Goal: Transaction & Acquisition: Book appointment/travel/reservation

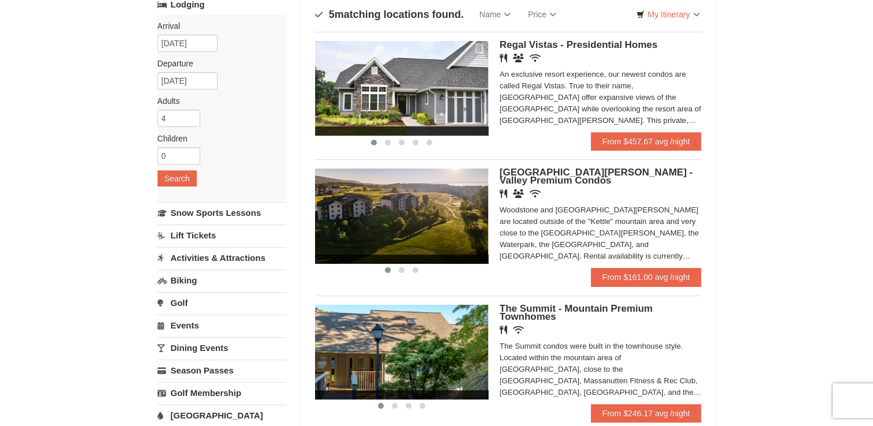
scroll to position [76, 0]
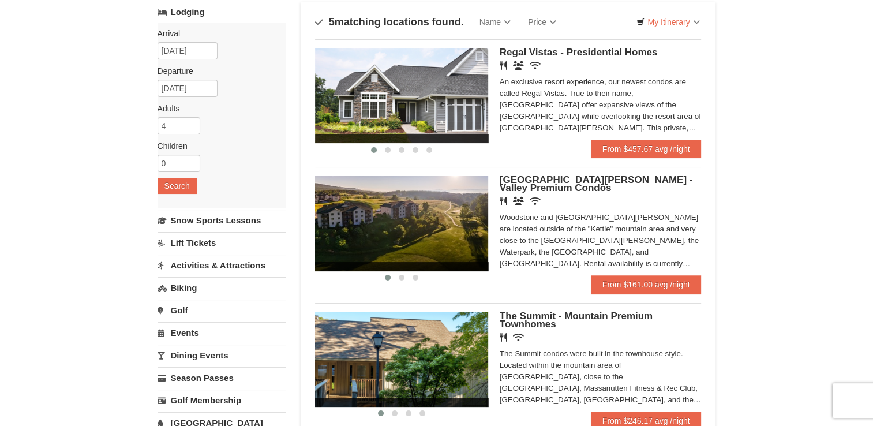
click at [441, 218] on img at bounding box center [401, 223] width 173 height 95
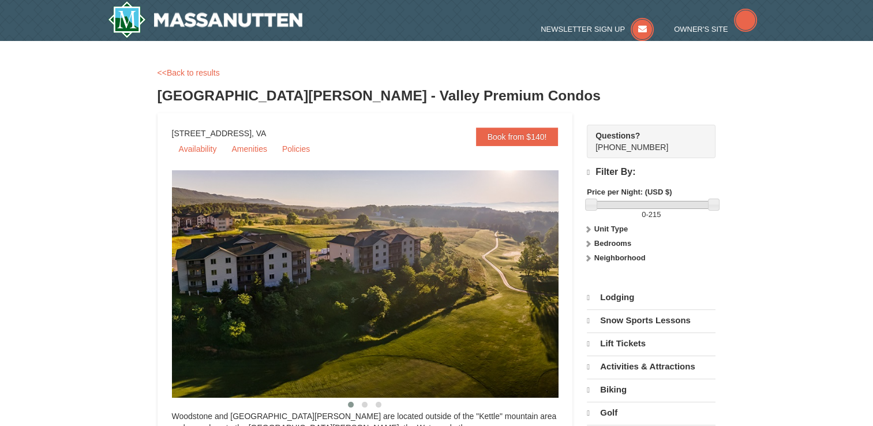
select select "9"
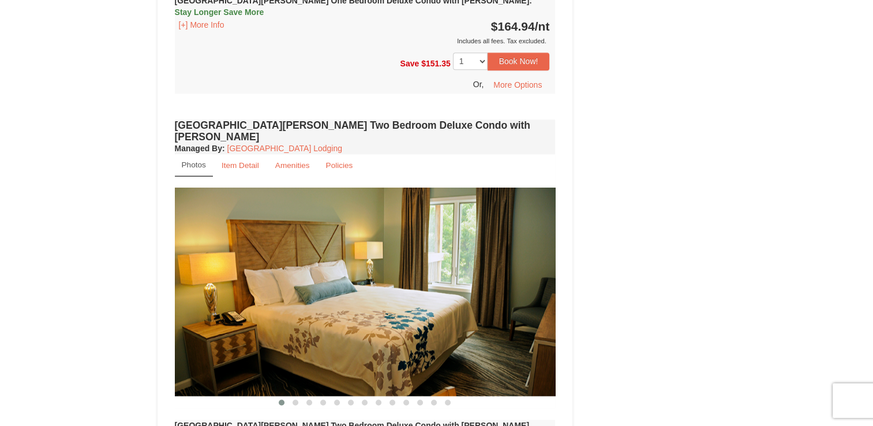
scroll to position [1457, 0]
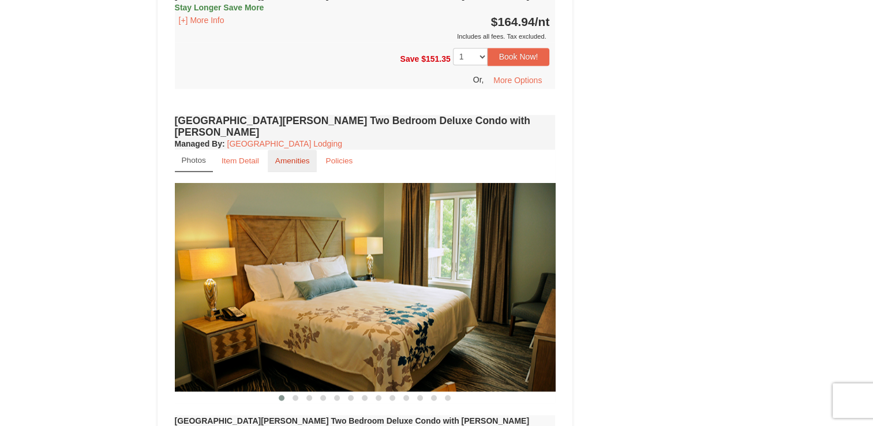
click at [294, 156] on small "Amenities" at bounding box center [292, 160] width 35 height 9
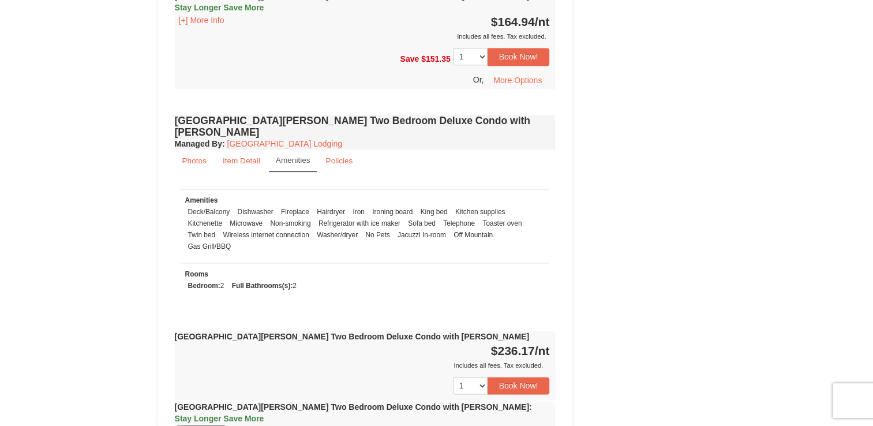
click at [180, 424] on button "[+] More Info" at bounding box center [202, 430] width 54 height 13
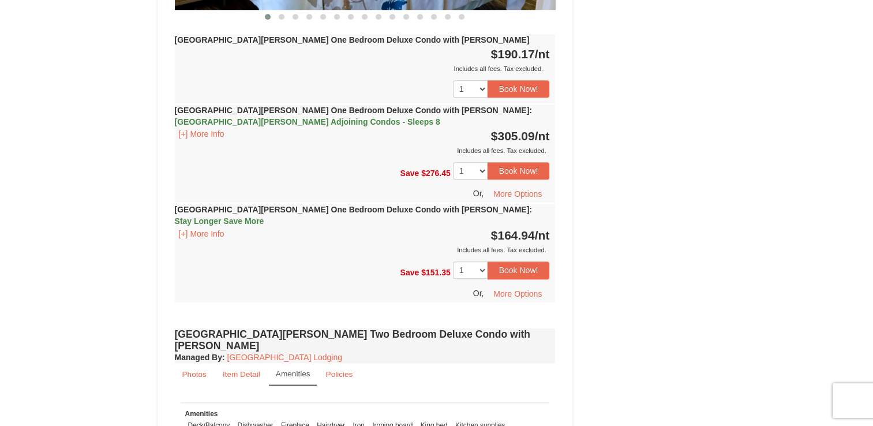
scroll to position [1238, 0]
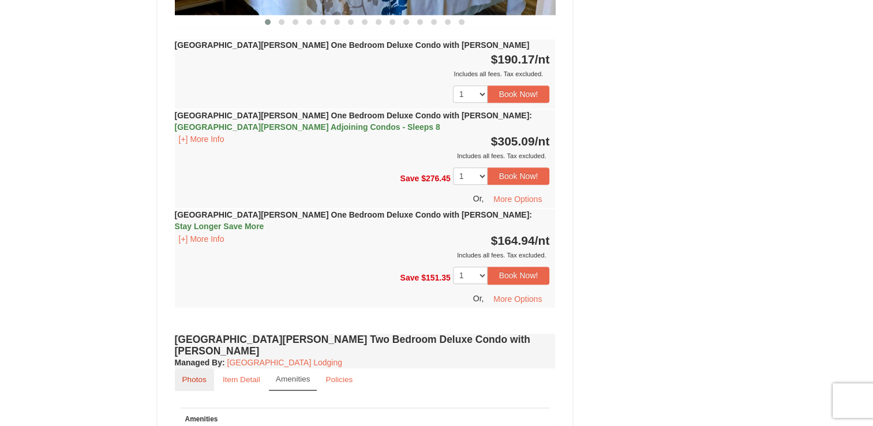
click at [193, 375] on small "Photos" at bounding box center [194, 379] width 24 height 9
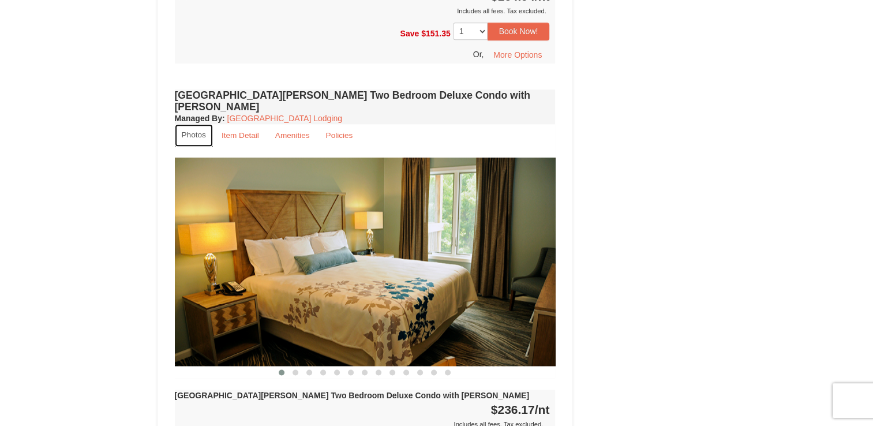
scroll to position [1477, 0]
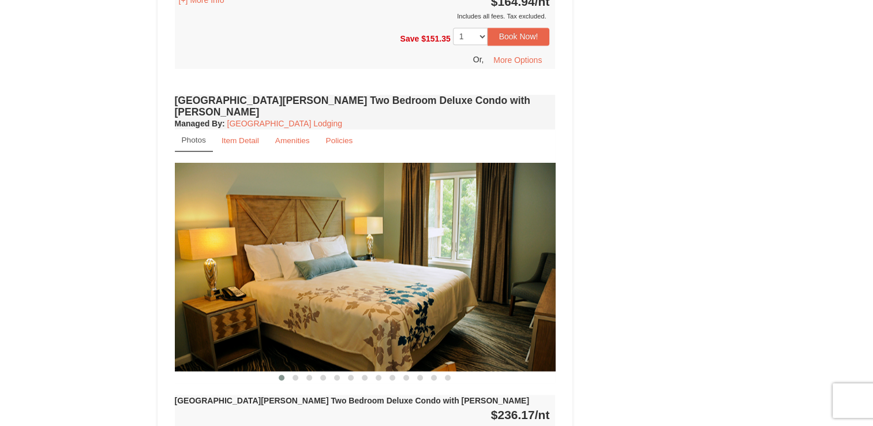
click at [323, 254] on img at bounding box center [365, 267] width 381 height 208
click at [327, 254] on img at bounding box center [365, 267] width 381 height 208
click at [295, 375] on span at bounding box center [296, 378] width 6 height 6
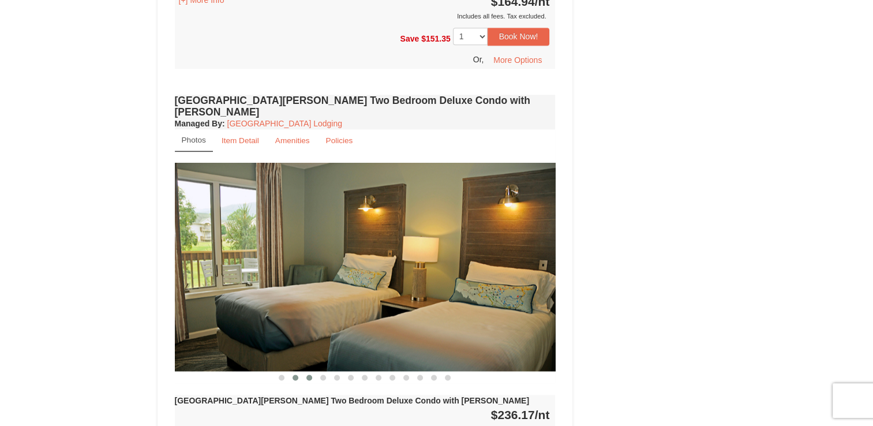
click at [308, 375] on span at bounding box center [309, 378] width 6 height 6
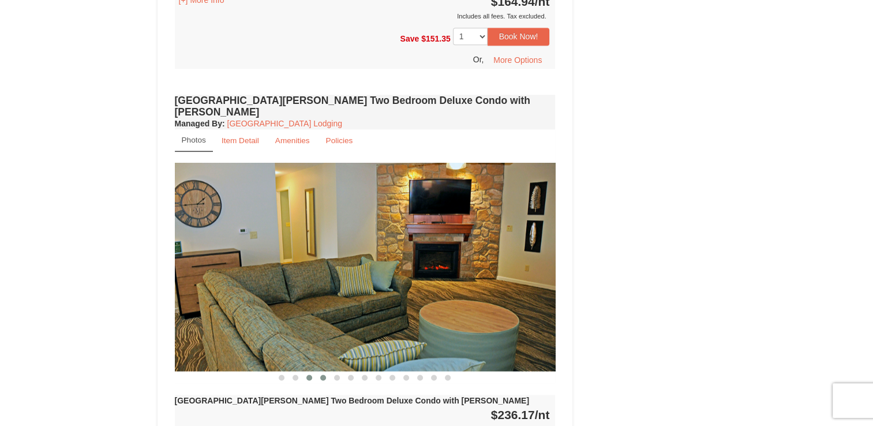
click at [323, 375] on span at bounding box center [323, 378] width 6 height 6
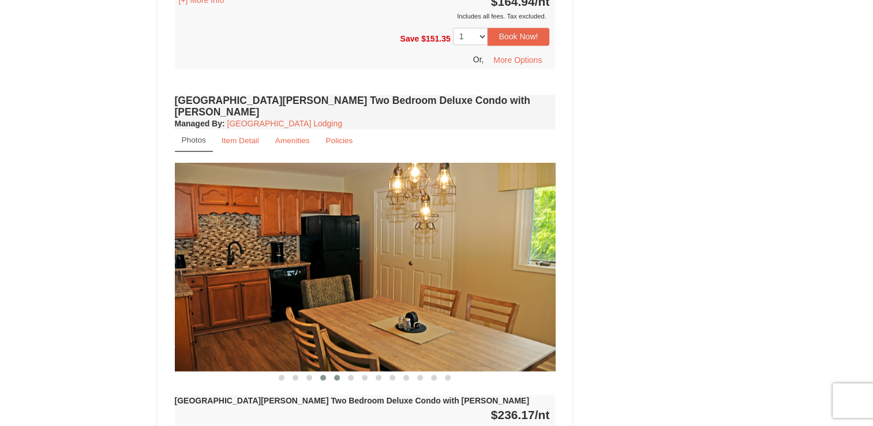
click at [341, 372] on button at bounding box center [337, 378] width 14 height 12
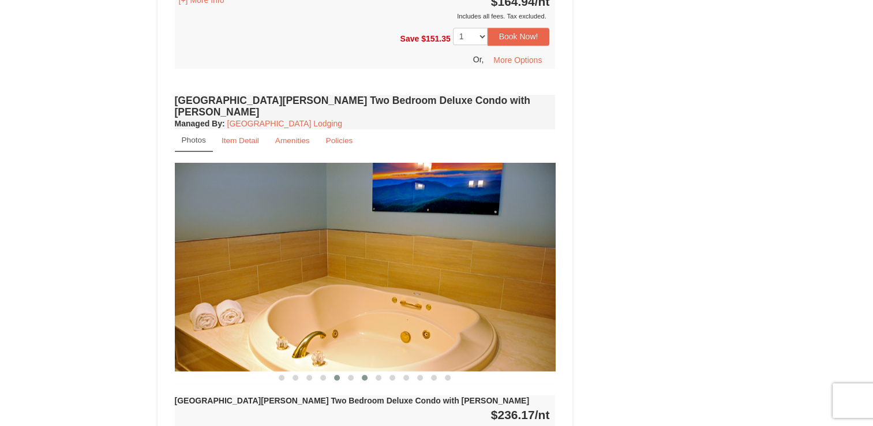
click at [360, 372] on button at bounding box center [365, 378] width 14 height 12
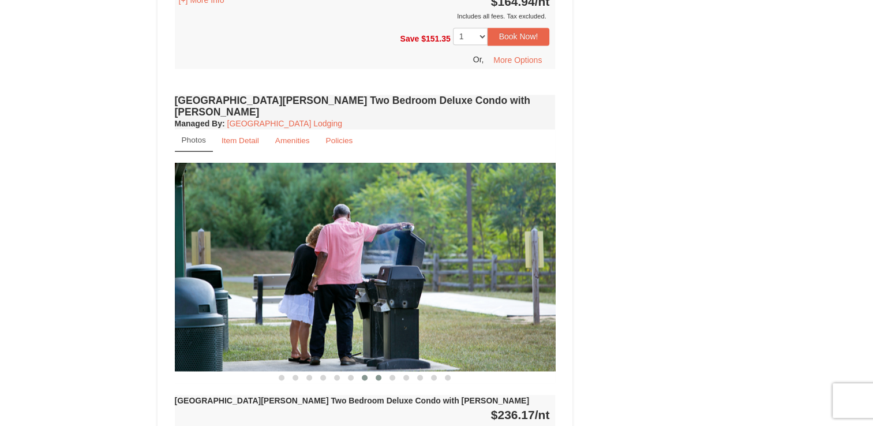
click at [381, 372] on button at bounding box center [379, 378] width 14 height 12
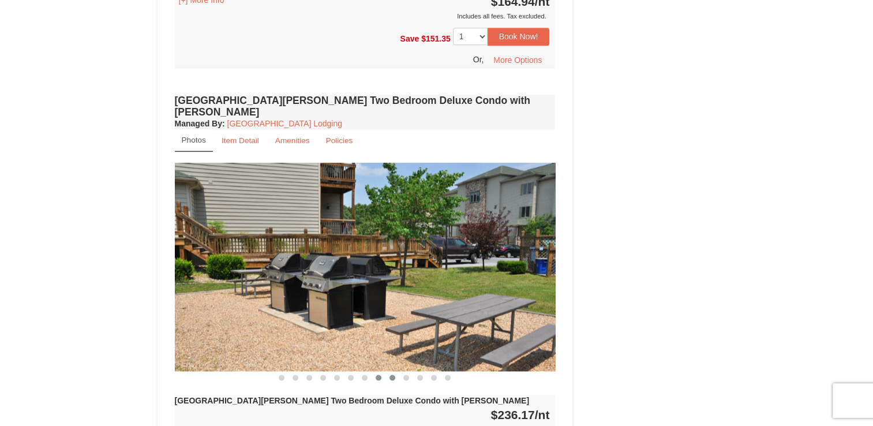
click at [395, 372] on button at bounding box center [392, 378] width 14 height 12
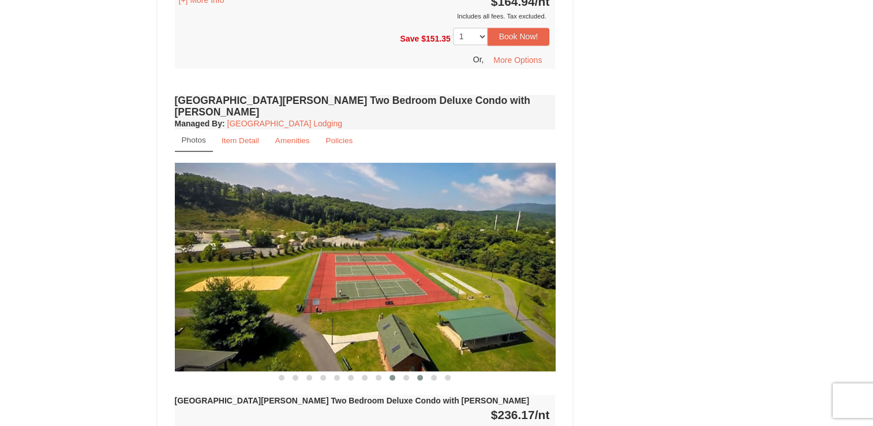
click at [414, 372] on button at bounding box center [420, 378] width 14 height 12
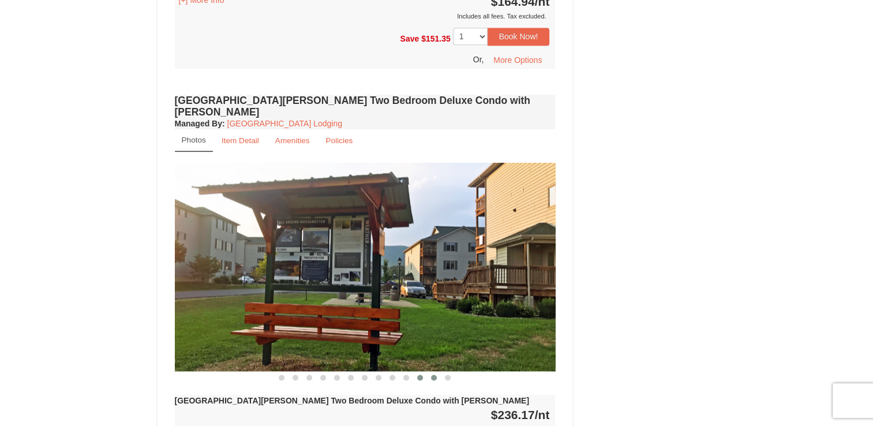
click at [436, 375] on span at bounding box center [434, 378] width 6 height 6
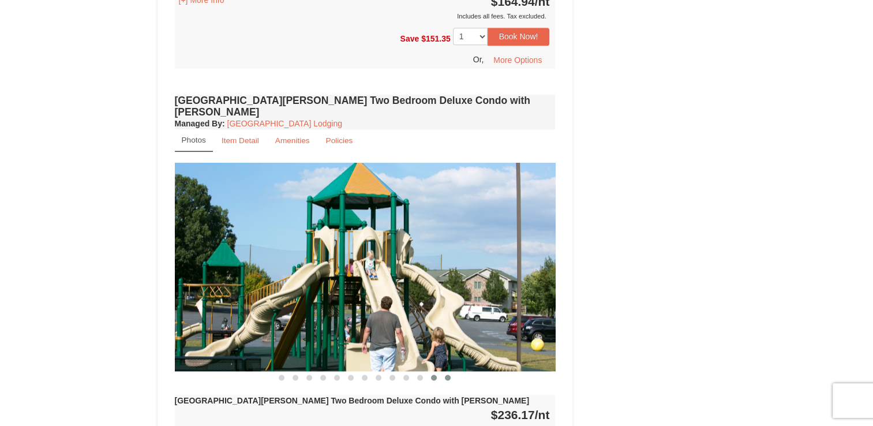
click at [452, 372] on button at bounding box center [448, 378] width 14 height 12
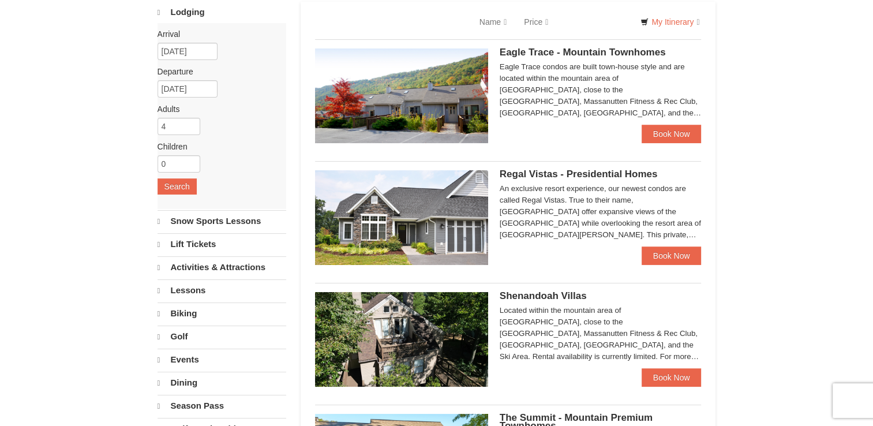
select select "9"
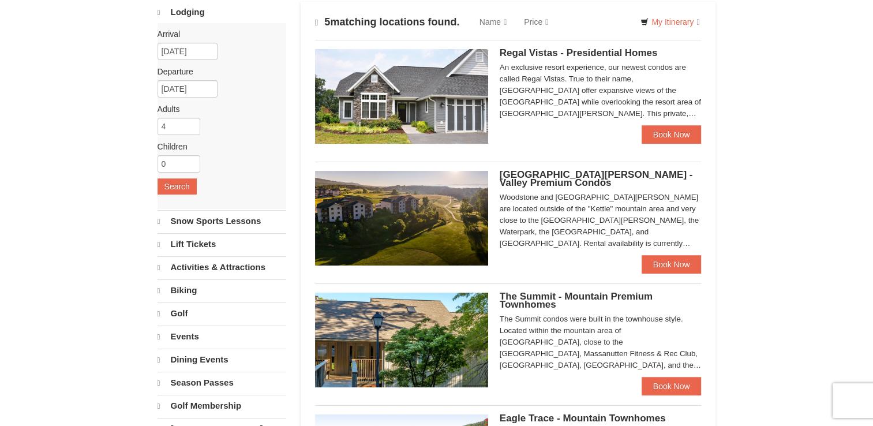
scroll to position [76, 0]
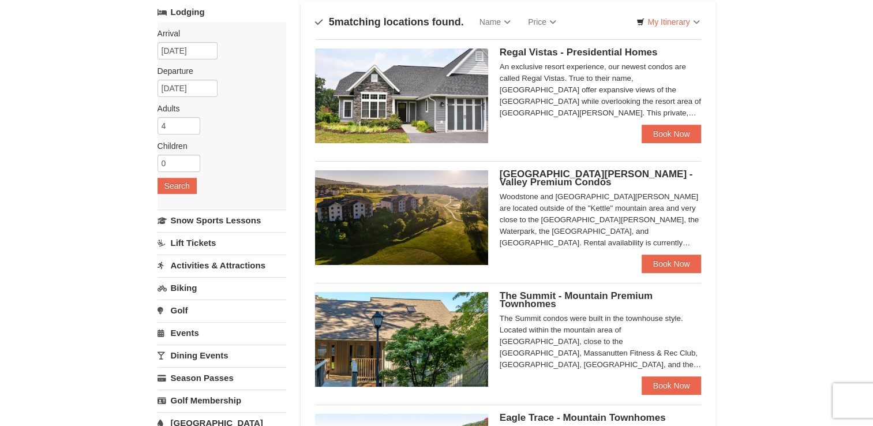
click at [404, 204] on img at bounding box center [401, 217] width 173 height 95
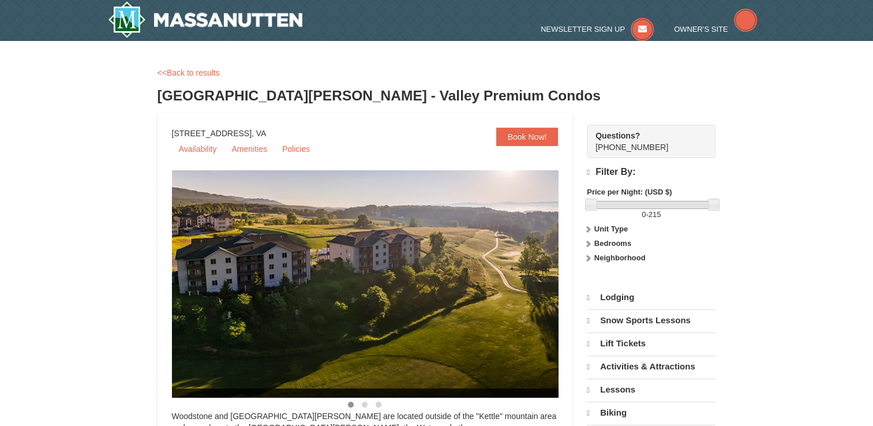
select select "9"
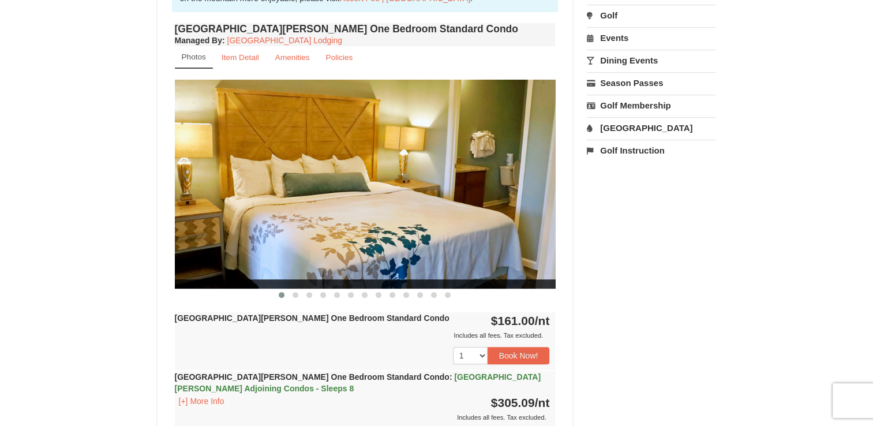
scroll to position [433, 0]
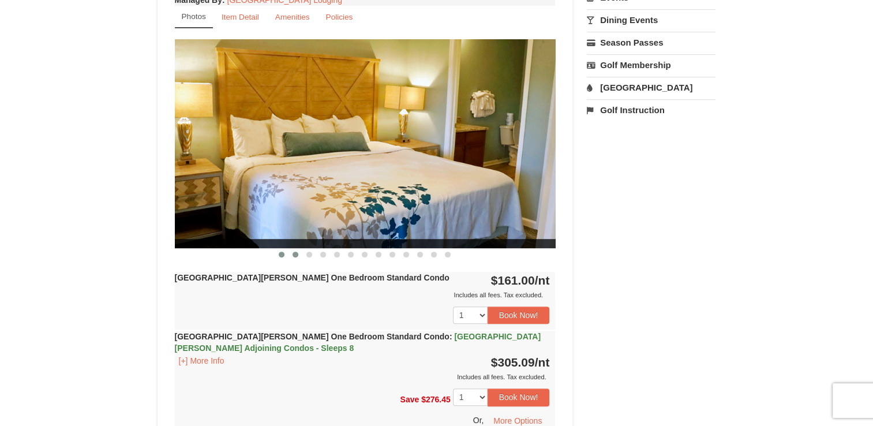
click at [293, 254] on span at bounding box center [296, 255] width 6 height 6
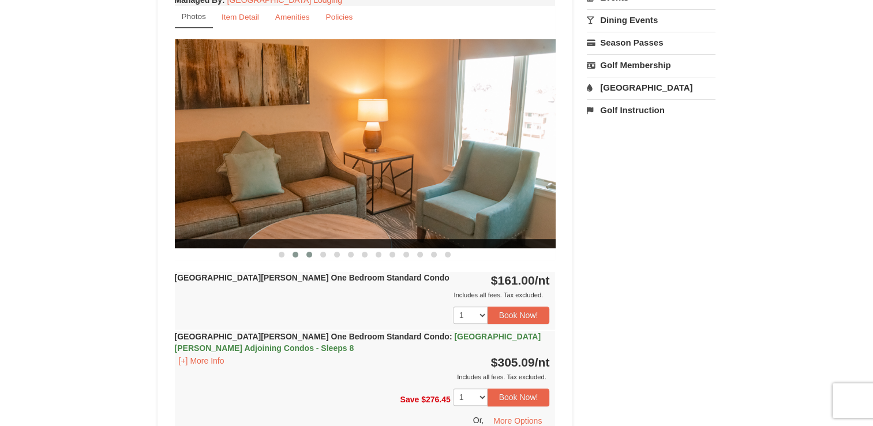
click at [309, 252] on span at bounding box center [309, 255] width 6 height 6
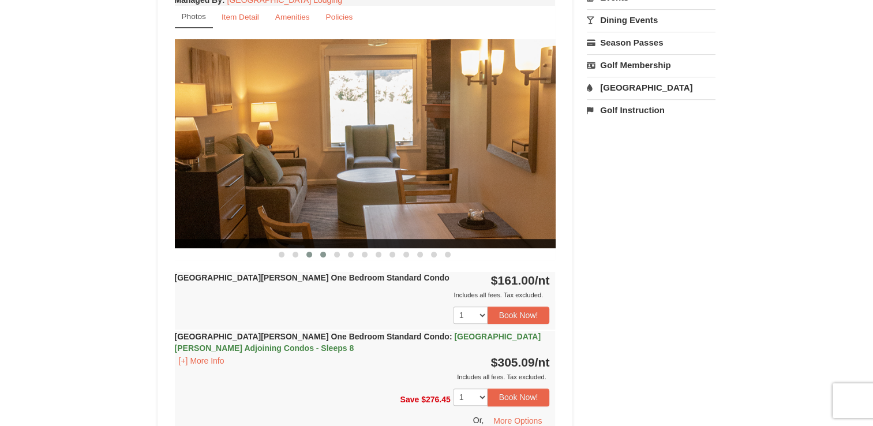
click at [321, 253] on span at bounding box center [323, 255] width 6 height 6
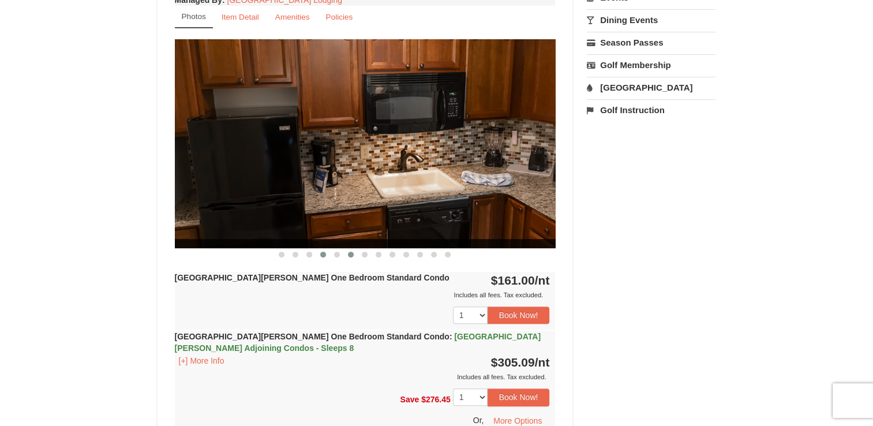
click at [350, 252] on span at bounding box center [351, 255] width 6 height 6
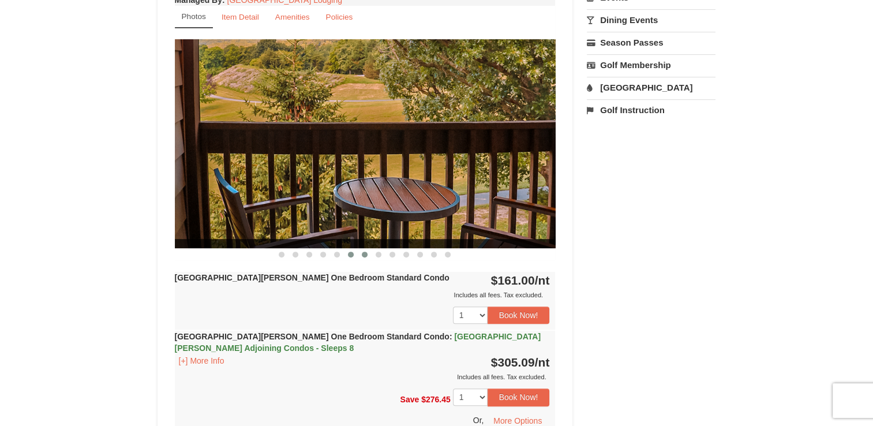
click at [365, 252] on span at bounding box center [365, 255] width 6 height 6
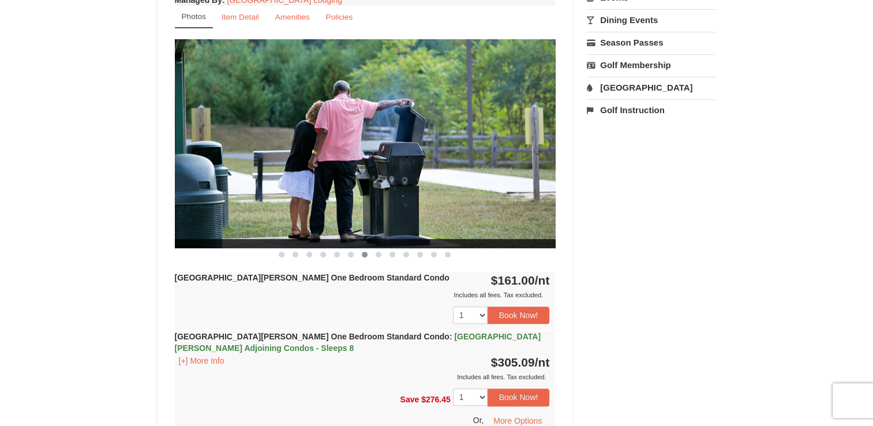
scroll to position [0, 0]
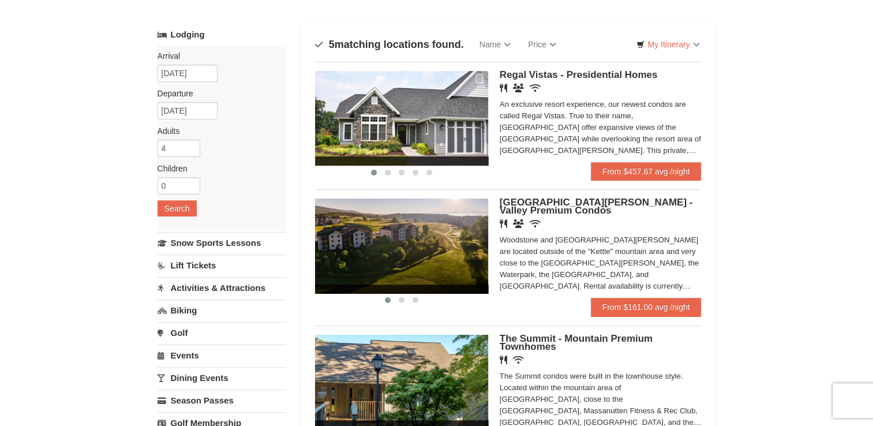
scroll to position [53, 0]
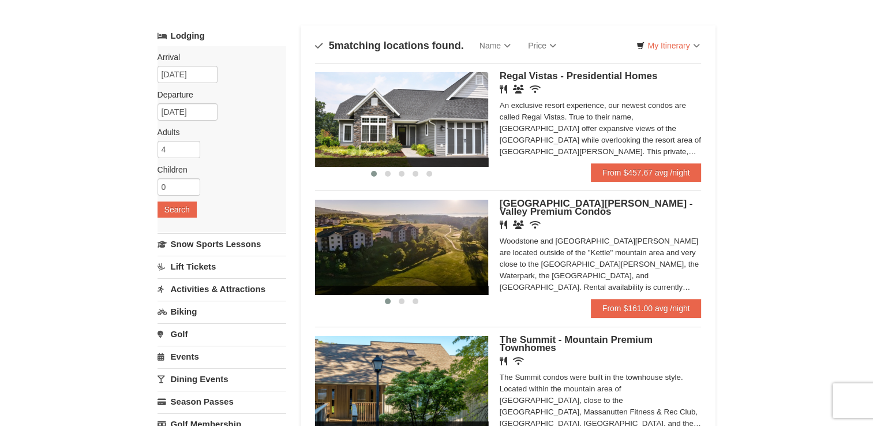
click at [402, 257] on img at bounding box center [401, 247] width 173 height 95
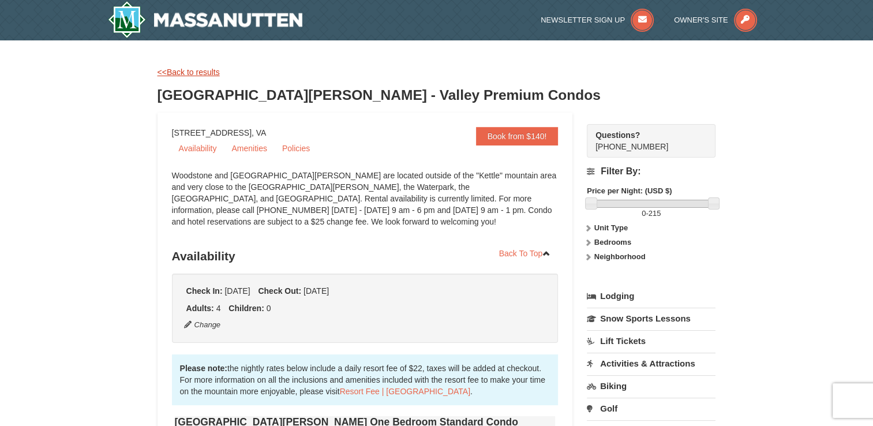
click at [178, 72] on link "<<Back to results" at bounding box center [189, 72] width 62 height 9
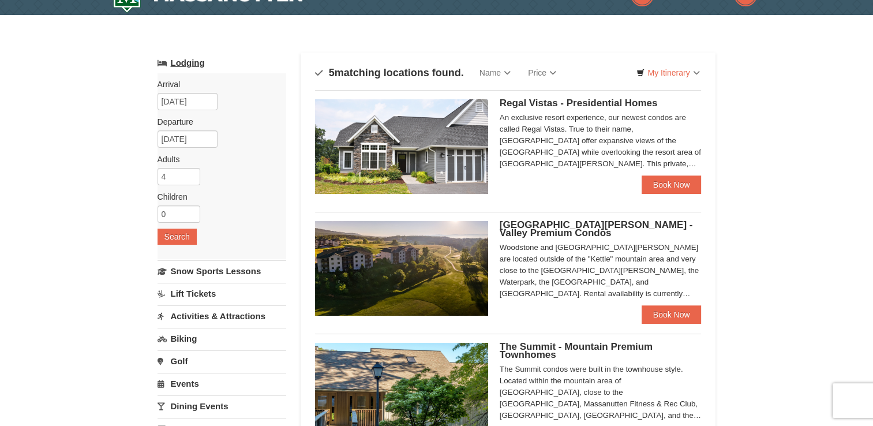
scroll to position [53, 0]
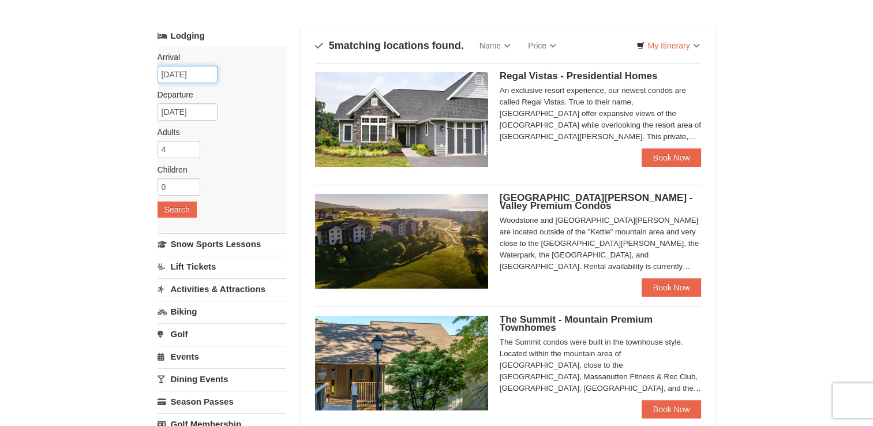
click at [173, 74] on input "09/21/2025" at bounding box center [188, 74] width 60 height 17
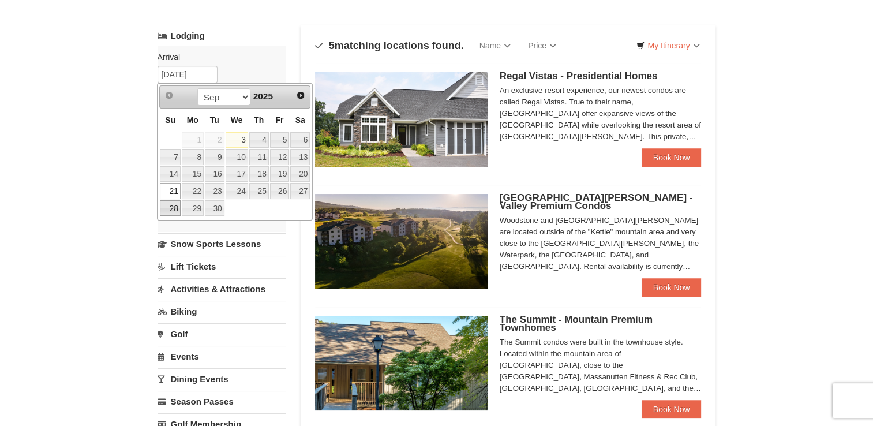
click at [174, 202] on link "28" at bounding box center [170, 208] width 20 height 16
type input "[DATE]"
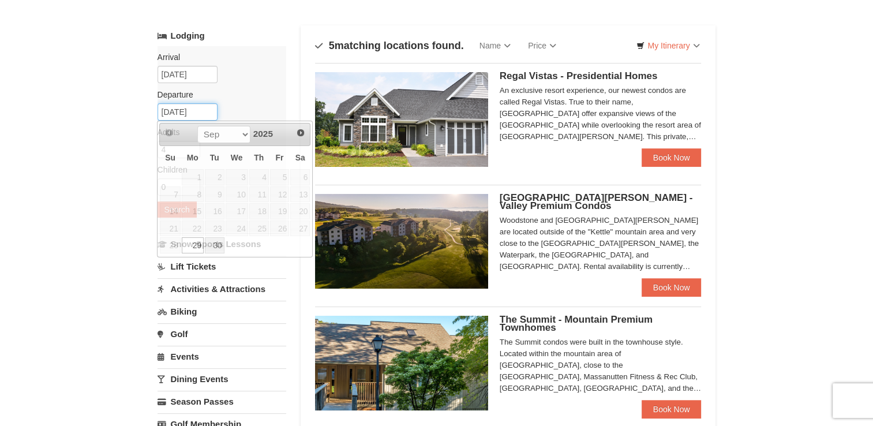
click at [175, 110] on input "09/29/2025" at bounding box center [188, 111] width 60 height 17
click at [298, 129] on span "Next" at bounding box center [300, 132] width 9 height 9
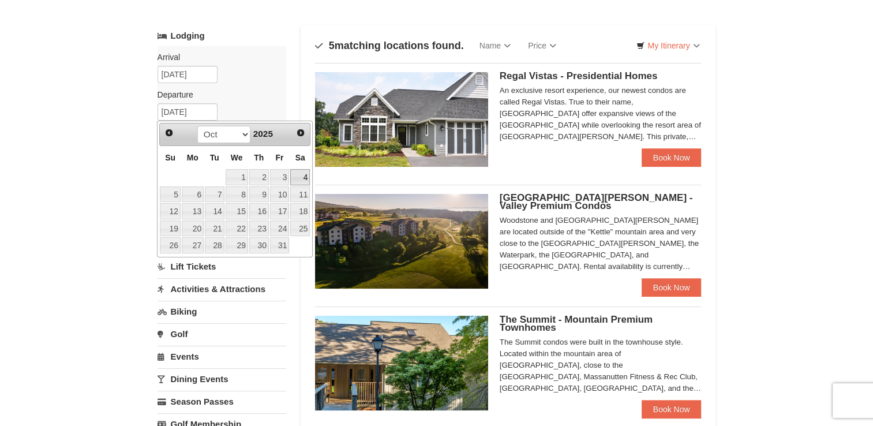
click at [302, 178] on link "4" at bounding box center [300, 177] width 20 height 16
type input "[DATE]"
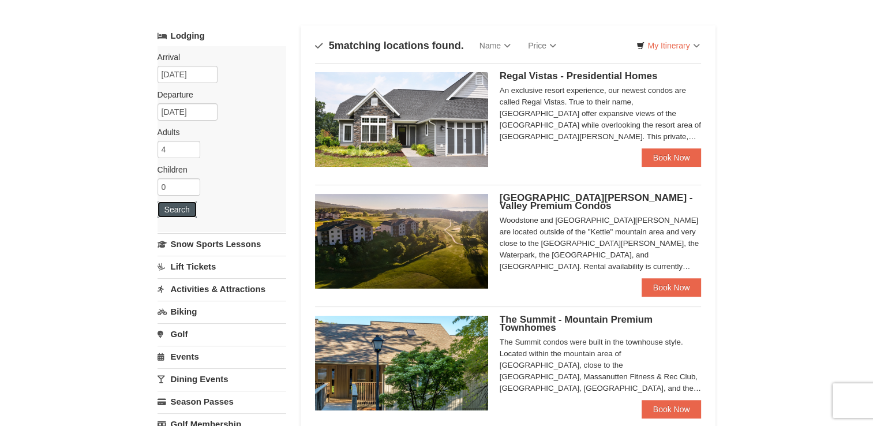
click at [178, 205] on button "Search" at bounding box center [177, 209] width 39 height 16
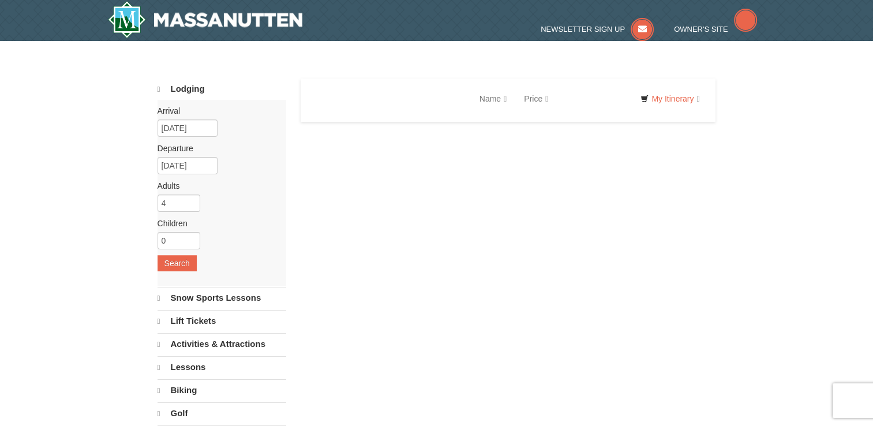
select select "9"
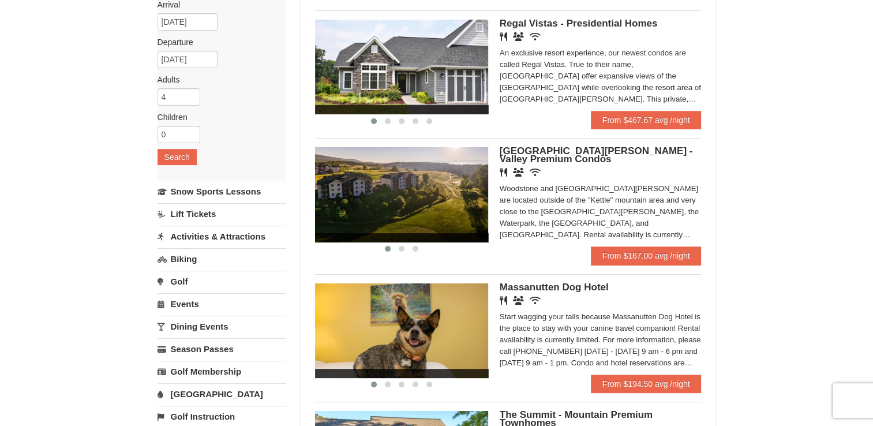
scroll to position [71, 0]
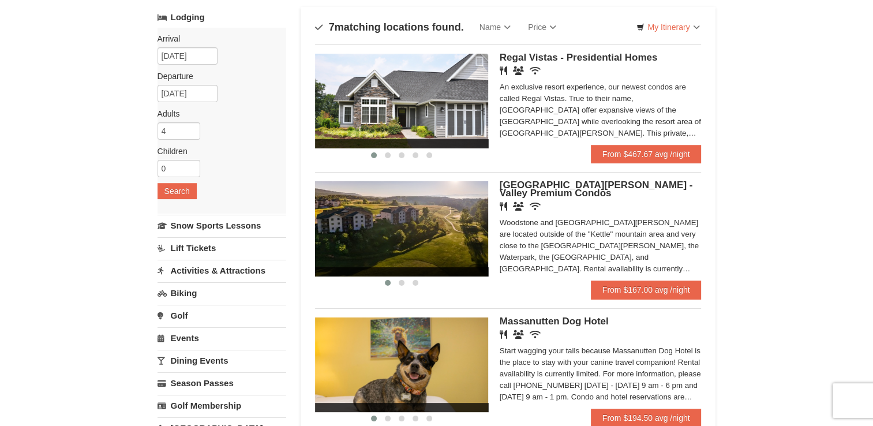
click at [433, 225] on img at bounding box center [401, 228] width 173 height 95
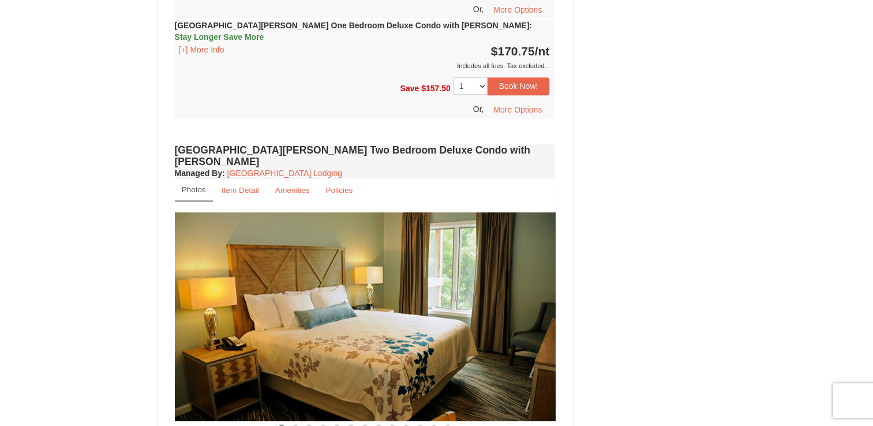
scroll to position [1442, 0]
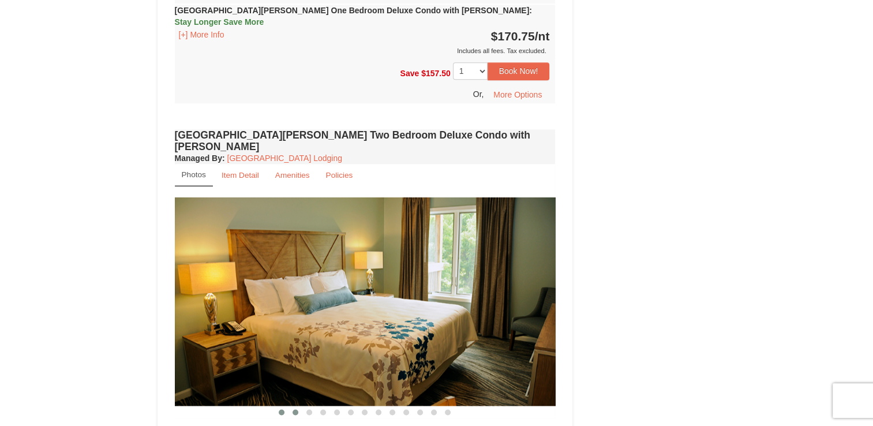
click at [298, 406] on button at bounding box center [296, 412] width 14 height 12
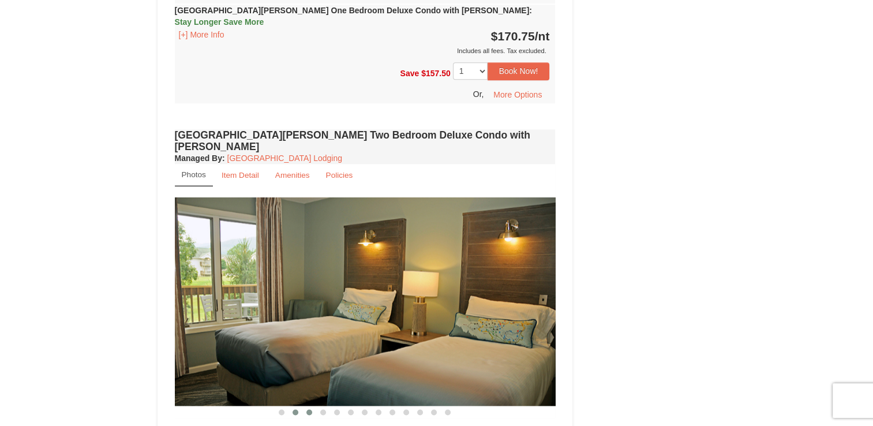
click at [309, 409] on span at bounding box center [309, 412] width 6 height 6
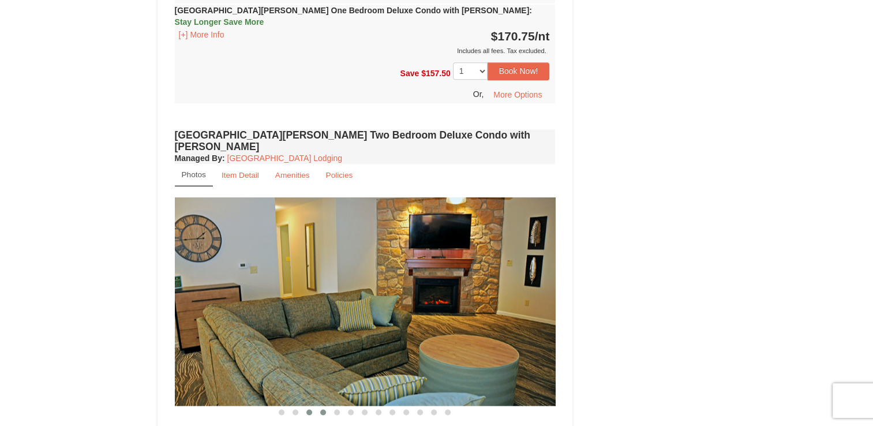
click at [324, 409] on span at bounding box center [323, 412] width 6 height 6
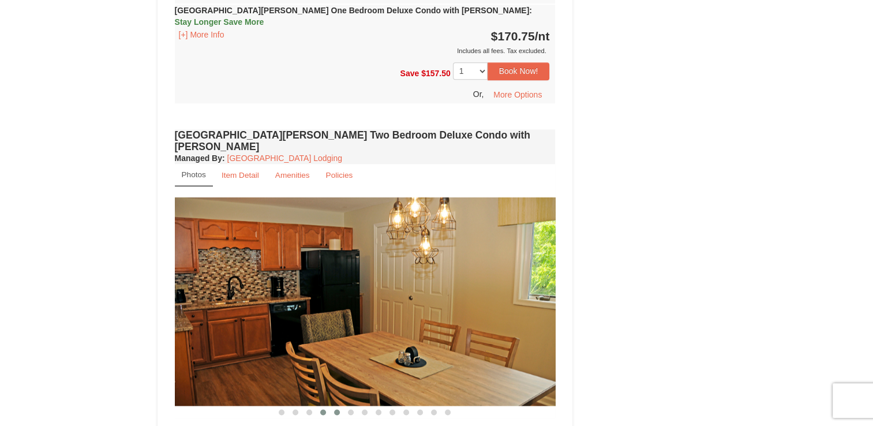
click at [337, 409] on span at bounding box center [337, 412] width 6 height 6
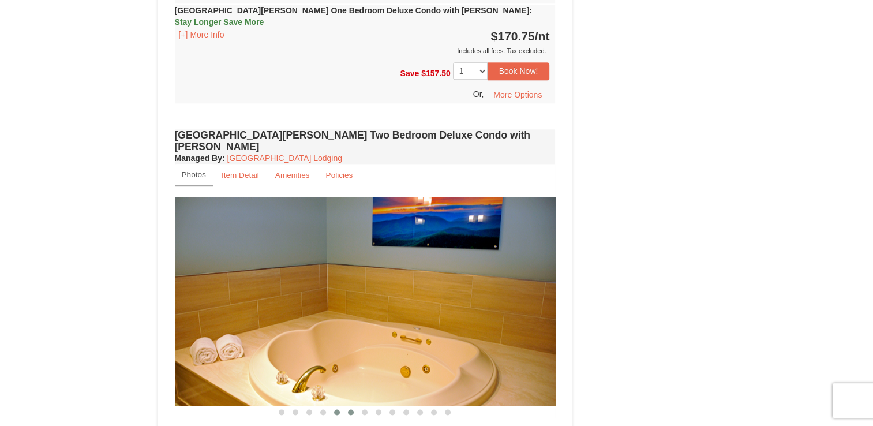
click at [349, 409] on span at bounding box center [351, 412] width 6 height 6
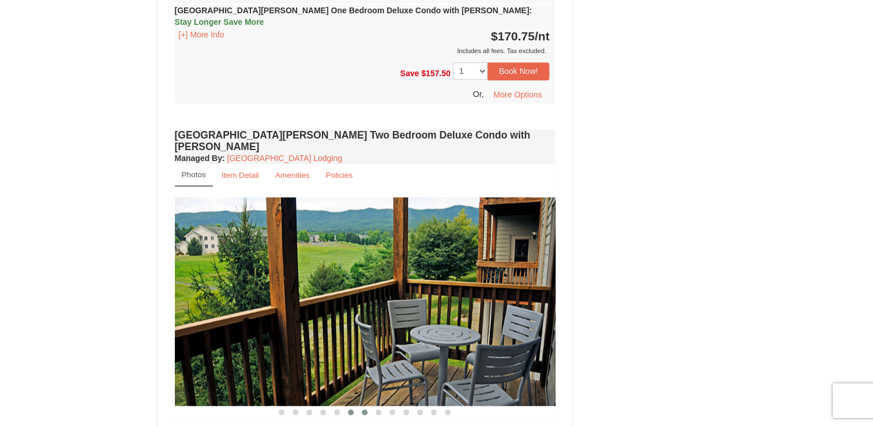
click at [367, 409] on span at bounding box center [365, 412] width 6 height 6
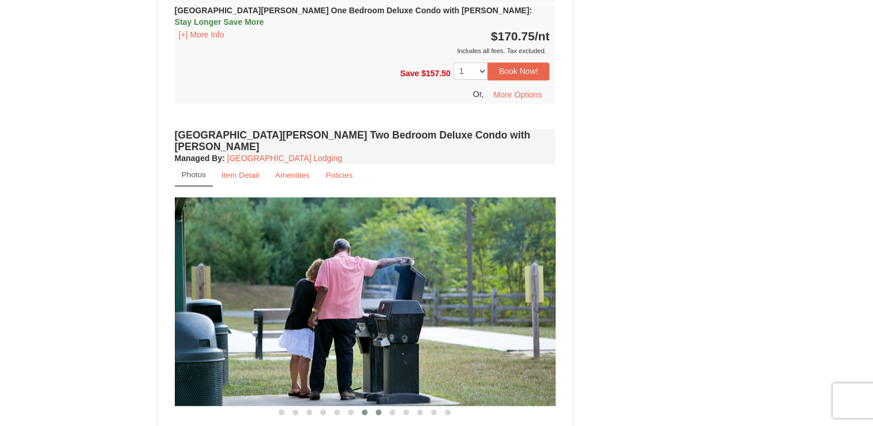
click at [379, 409] on span at bounding box center [379, 412] width 6 height 6
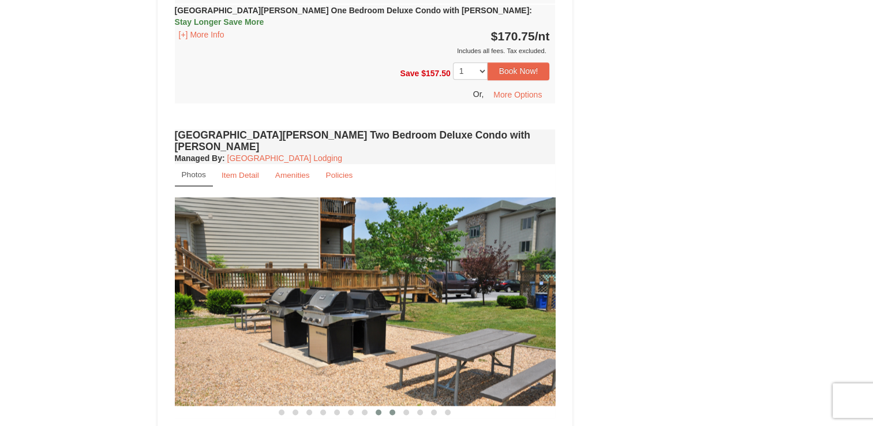
click at [392, 409] on span at bounding box center [393, 412] width 6 height 6
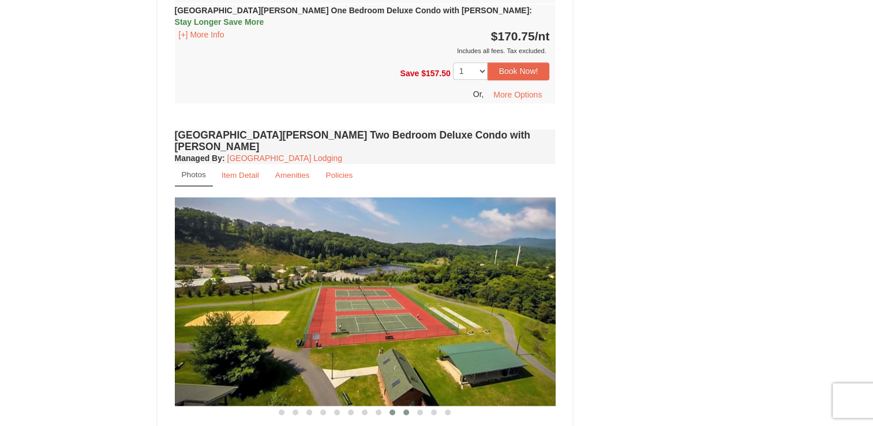
click at [406, 409] on span at bounding box center [406, 412] width 6 height 6
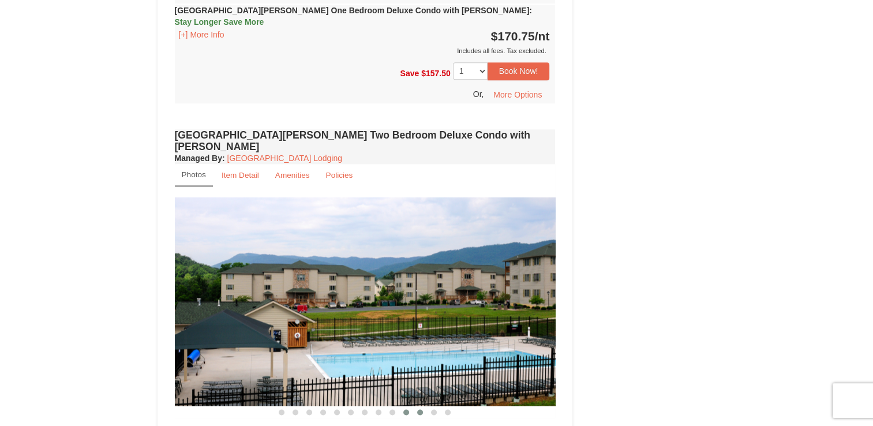
click at [421, 409] on span at bounding box center [420, 412] width 6 height 6
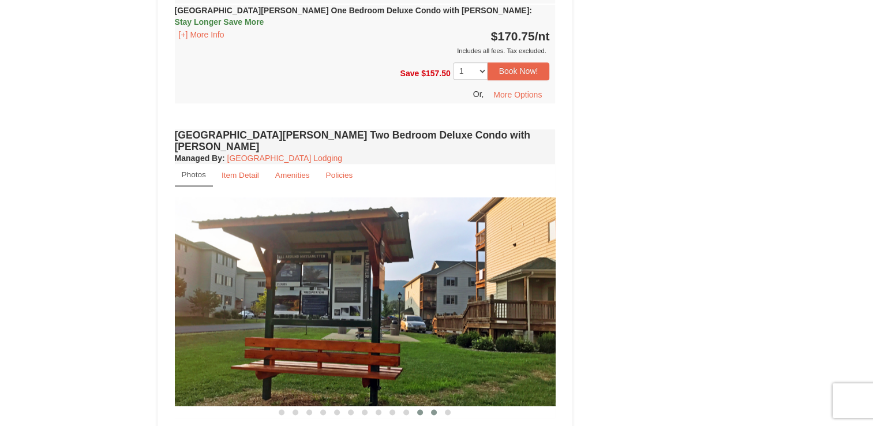
click at [432, 409] on span at bounding box center [434, 412] width 6 height 6
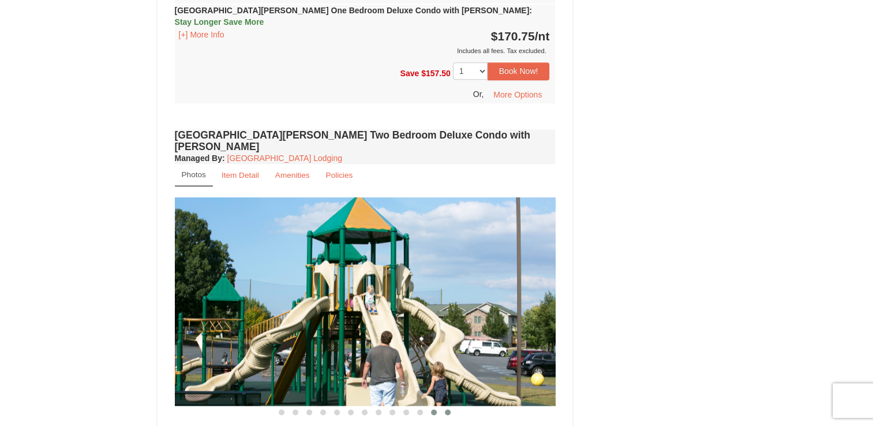
click at [450, 409] on span at bounding box center [448, 412] width 6 height 6
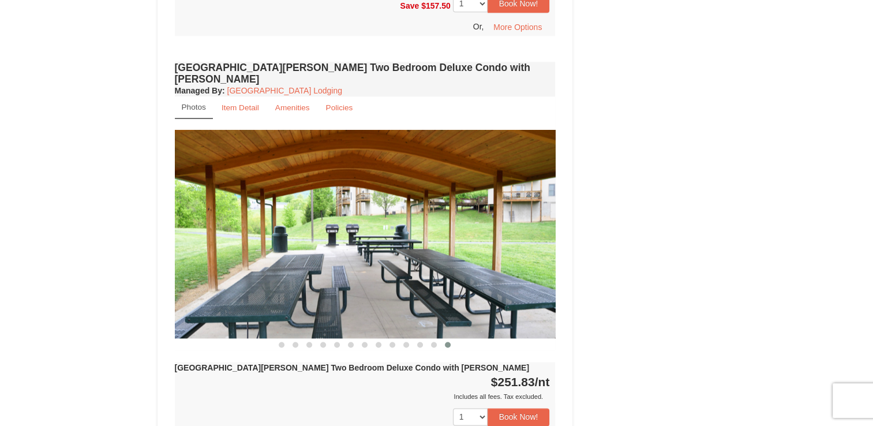
scroll to position [1643, 0]
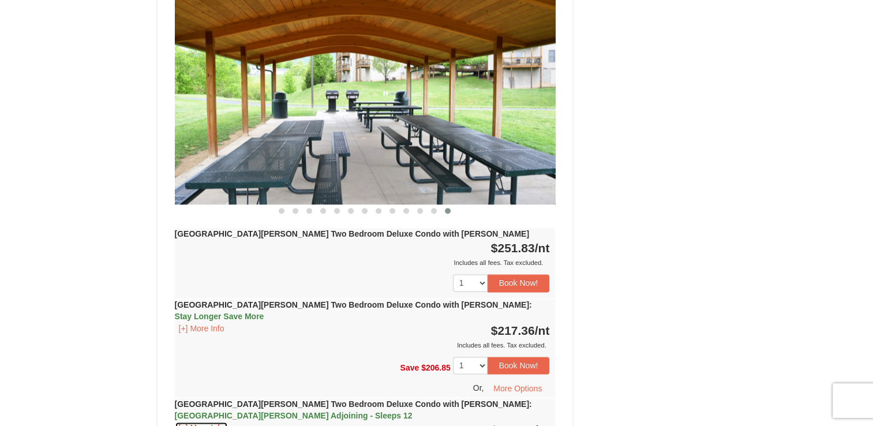
click at [208, 421] on button "[+] More Info" at bounding box center [202, 427] width 54 height 13
click at [235, 399] on strong "Woodstone Meadows Two Bedroom Deluxe Condo with Jacuzzi : Woodstone Meadows Adj…" at bounding box center [353, 409] width 357 height 21
click at [413, 411] on span "[GEOGRAPHIC_DATA][PERSON_NAME] Adjoining - Sleeps 12" at bounding box center [294, 415] width 238 height 9
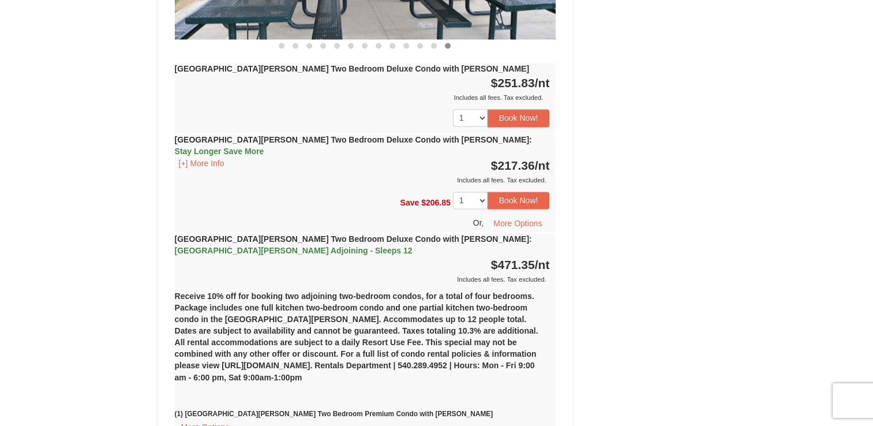
scroll to position [1871, 0]
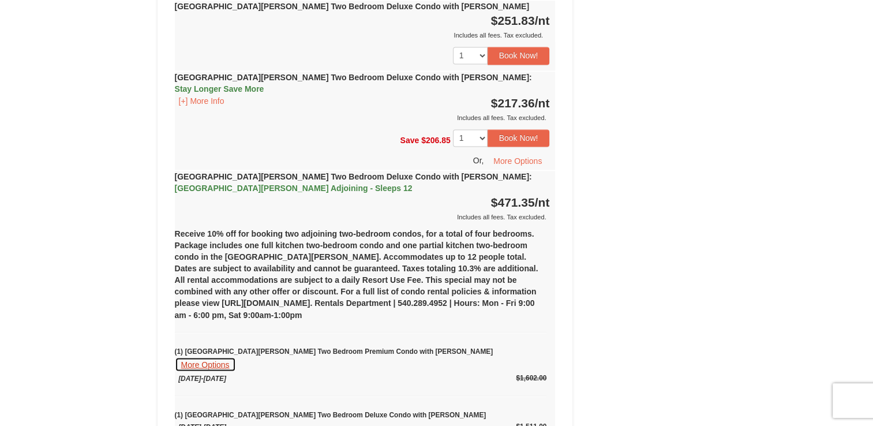
click at [236, 357] on button "More Options" at bounding box center [205, 364] width 61 height 15
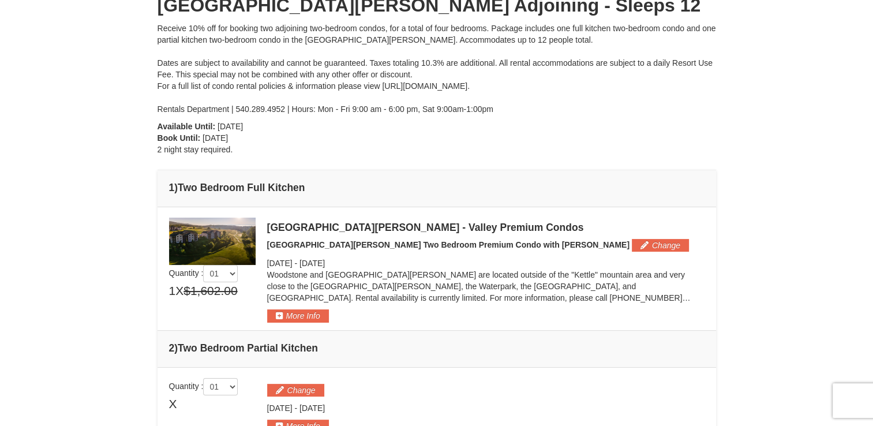
scroll to position [136, 0]
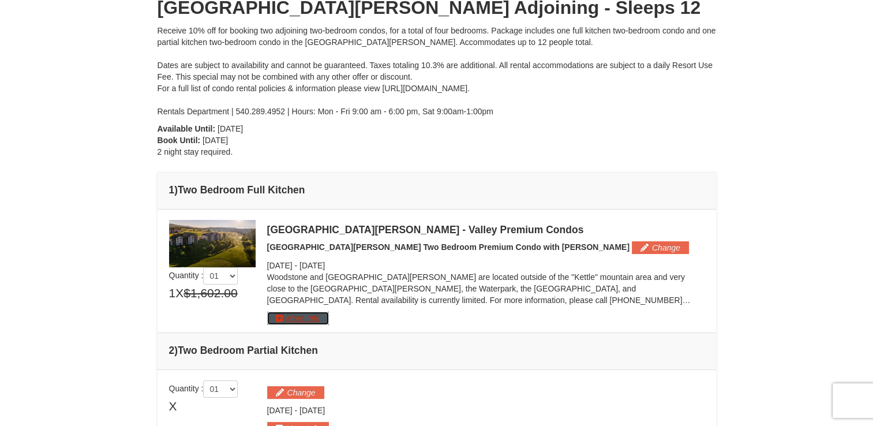
click at [281, 319] on button "More Info" at bounding box center [298, 318] width 62 height 13
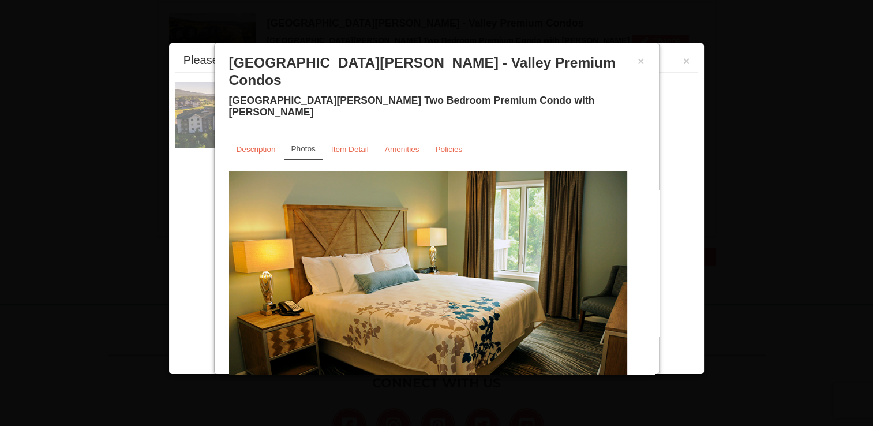
scroll to position [355, 0]
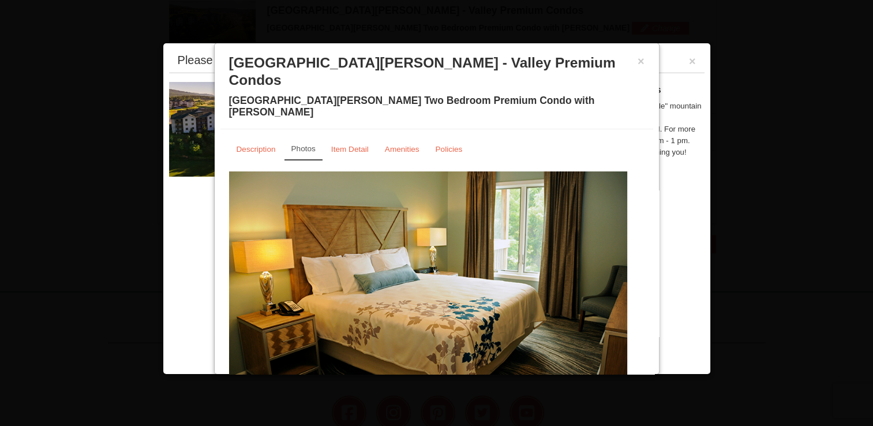
click at [441, 294] on img at bounding box center [428, 280] width 398 height 218
click at [638, 58] on button "×" at bounding box center [641, 61] width 7 height 12
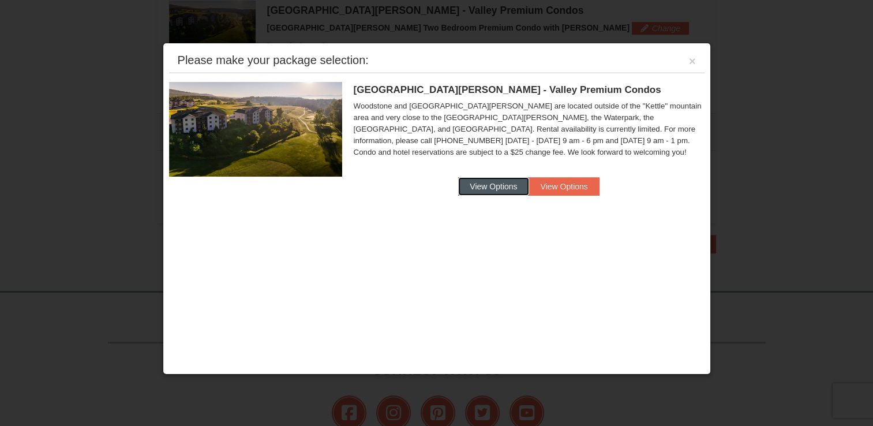
click at [507, 181] on button "View Options" at bounding box center [493, 186] width 70 height 18
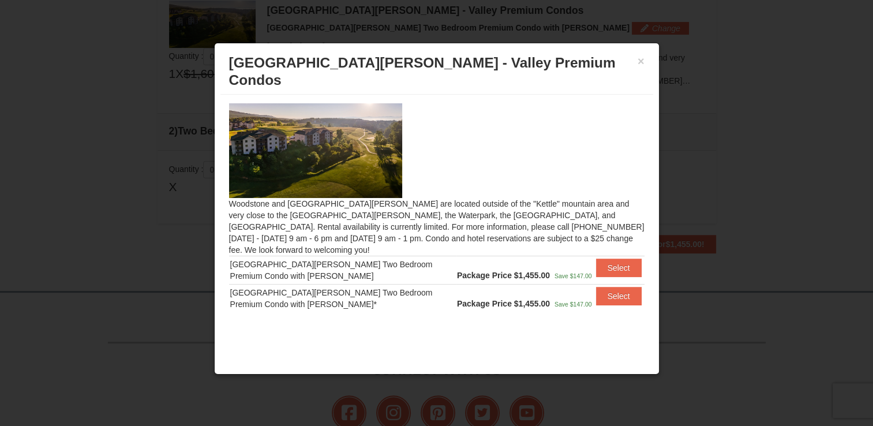
click at [403, 259] on div "[GEOGRAPHIC_DATA][PERSON_NAME] Two Bedroom Premium Condo with [PERSON_NAME]" at bounding box center [342, 270] width 224 height 23
click at [616, 259] on button "Select" at bounding box center [619, 268] width 46 height 18
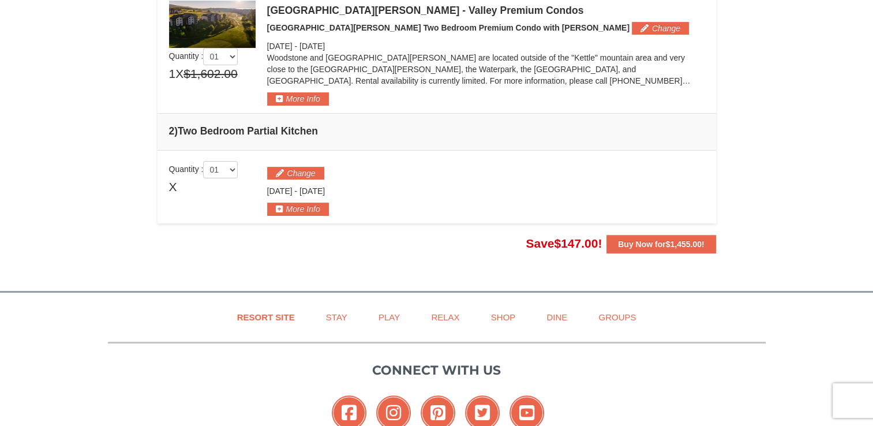
drag, startPoint x: 873, startPoint y: 209, endPoint x: 833, endPoint y: 6, distance: 206.9
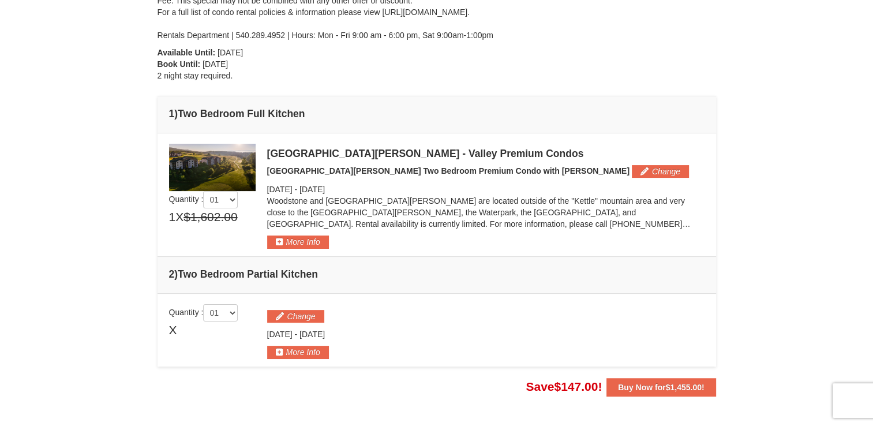
scroll to position [154, 0]
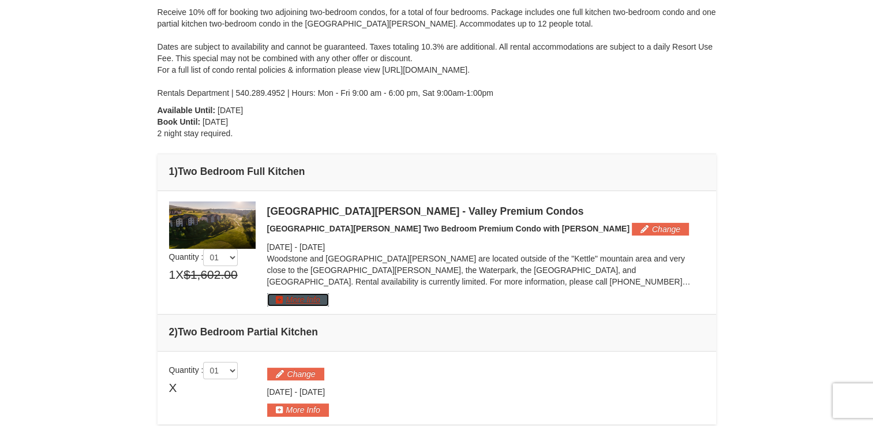
click at [304, 298] on button "More Info" at bounding box center [298, 299] width 62 height 13
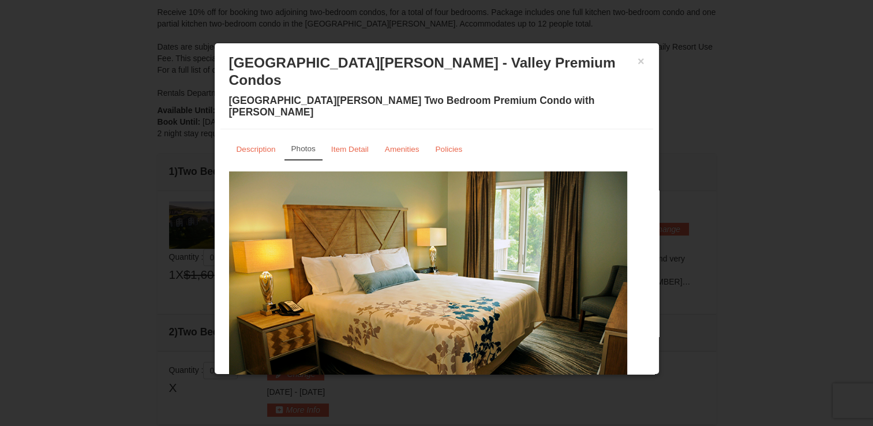
click at [487, 299] on img at bounding box center [428, 280] width 398 height 218
click at [252, 145] on small "Description" at bounding box center [256, 149] width 39 height 9
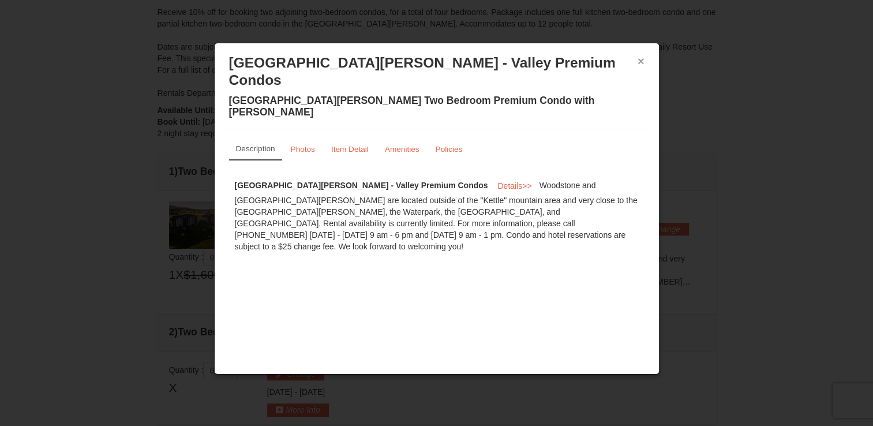
click at [643, 61] on button "×" at bounding box center [641, 61] width 7 height 12
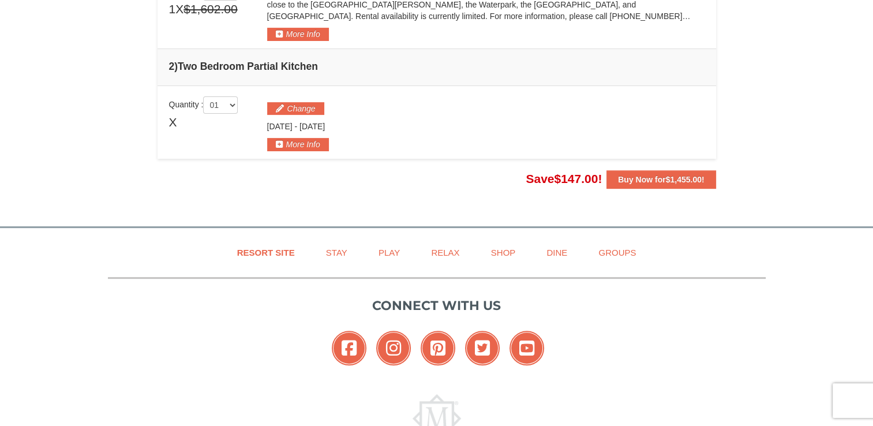
scroll to position [429, 0]
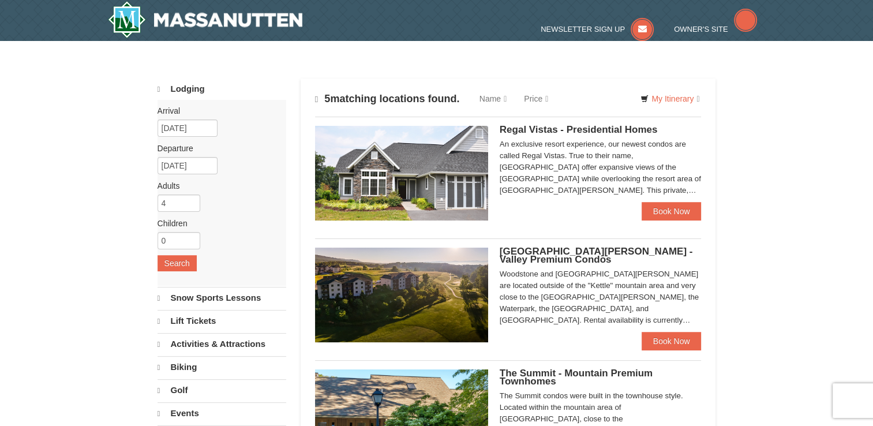
select select "9"
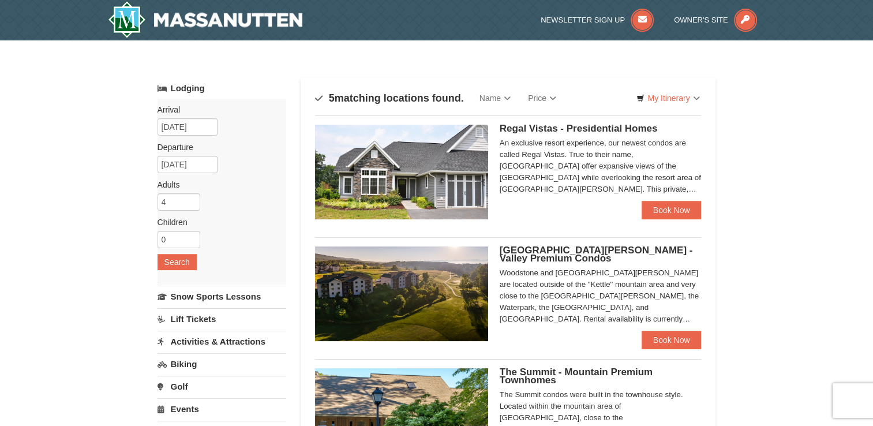
click at [426, 283] on img at bounding box center [401, 293] width 173 height 95
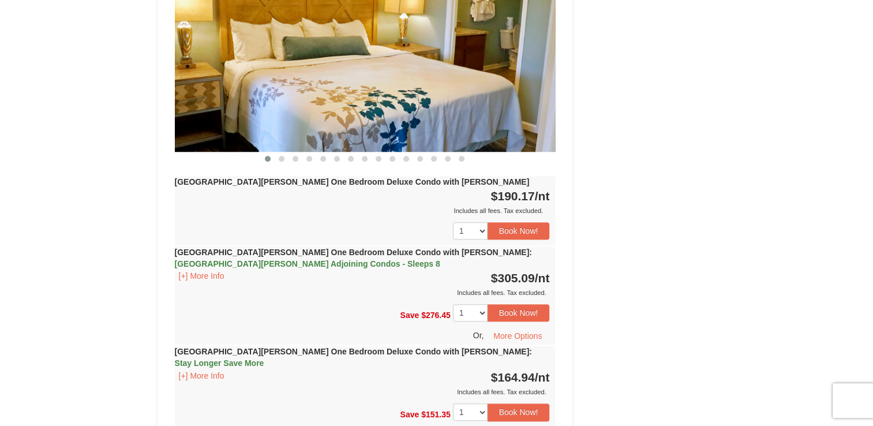
scroll to position [3684, 0]
